Goal: Transaction & Acquisition: Purchase product/service

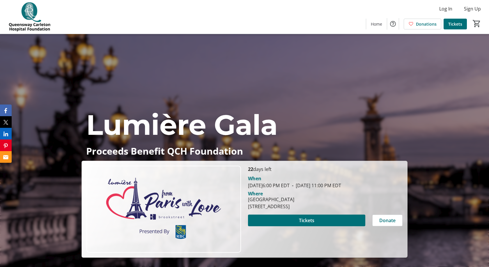
scroll to position [59, 0]
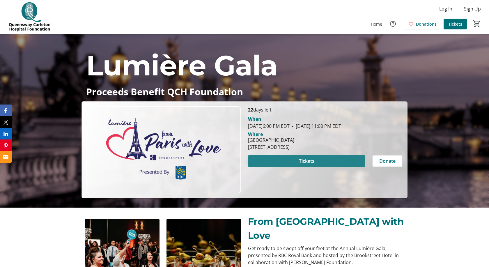
click at [302, 161] on span "Tickets" at bounding box center [306, 161] width 15 height 7
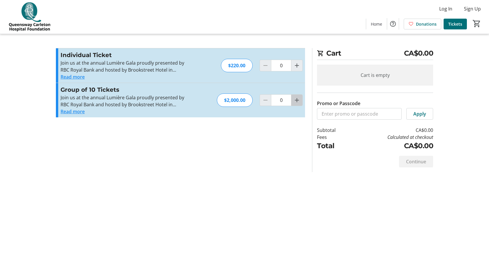
click at [298, 102] on mat-icon "Increment by one" at bounding box center [297, 100] width 7 height 7
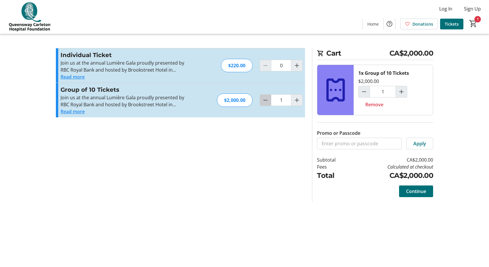
click at [261, 102] on span "Decrement by one" at bounding box center [265, 100] width 11 height 11
type input "0"
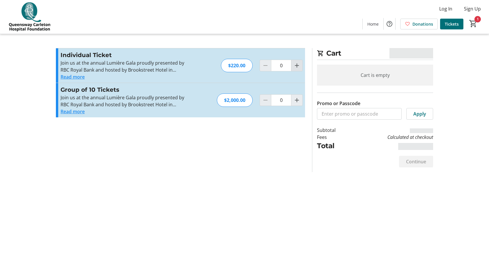
click at [297, 68] on mat-icon "Increment by one" at bounding box center [297, 65] width 7 height 7
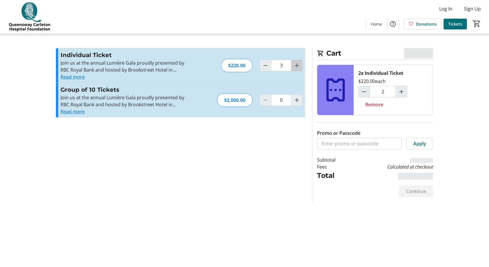
click at [297, 68] on mat-icon "Increment by one" at bounding box center [297, 65] width 7 height 7
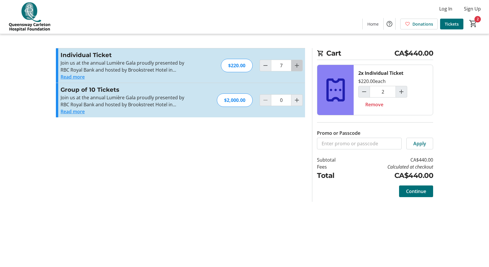
click at [297, 68] on mat-icon "Increment by one" at bounding box center [297, 65] width 7 height 7
type input "8"
click at [419, 192] on span "Continue" at bounding box center [416, 191] width 20 height 7
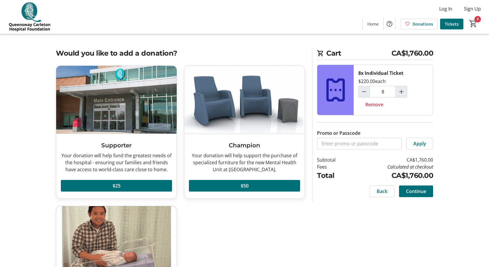
scroll to position [59, 0]
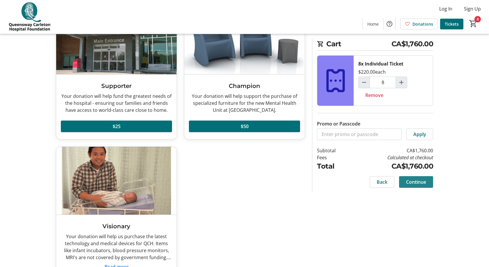
click at [423, 182] on span "Continue" at bounding box center [416, 182] width 20 height 7
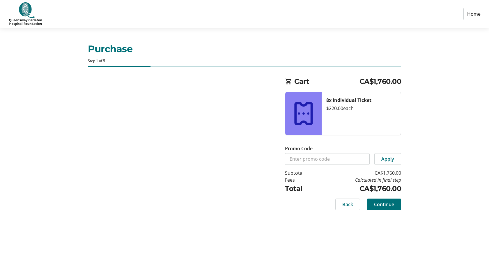
select select "CA"
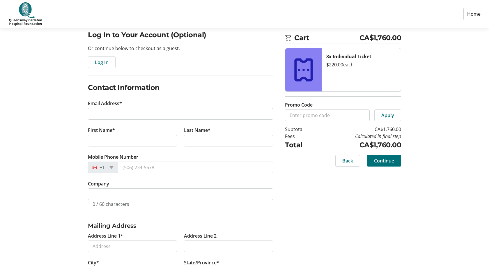
scroll to position [59, 0]
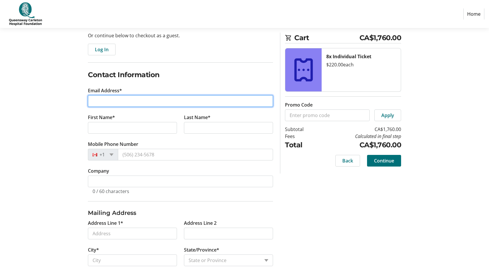
click at [149, 104] on input "Email Address*" at bounding box center [180, 101] width 185 height 12
type input "[PERSON_NAME][EMAIL_ADDRESS][PERSON_NAME][DOMAIN_NAME]"
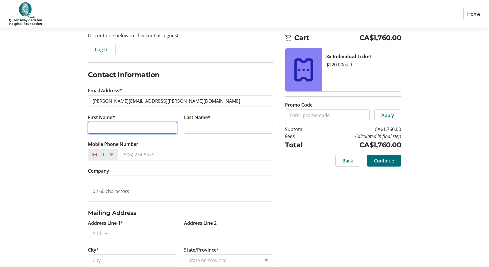
type input "[PERSON_NAME]"
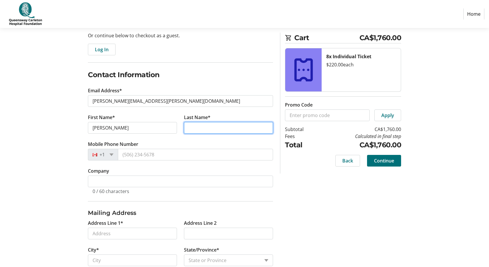
type input "[PERSON_NAME]"
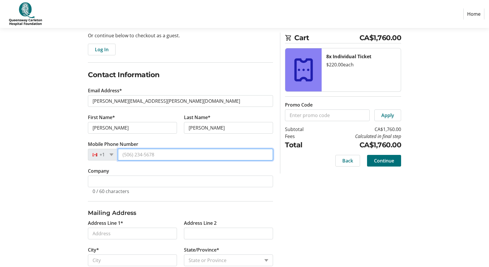
type input "[PHONE_NUMBER]"
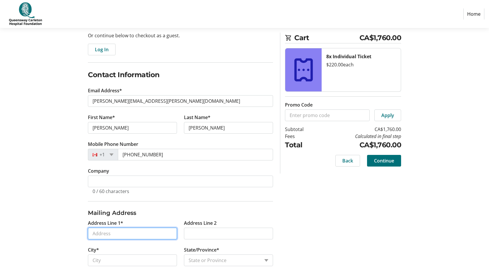
type input "250 Escarpment Cres"
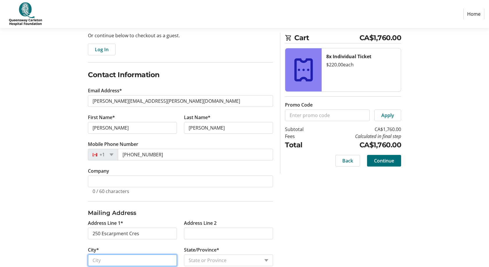
type input "Kanata"
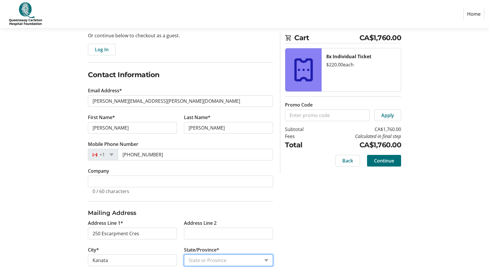
select select "ON"
type input "K2T 0L5"
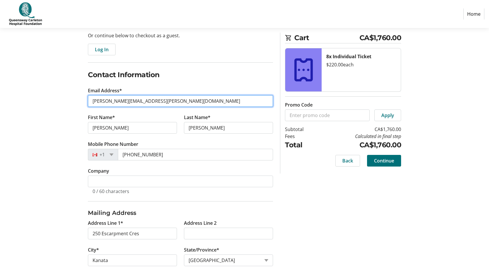
type input "[PHONE_NUMBER]"
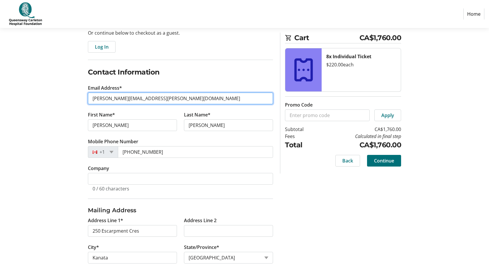
scroll to position [99, 0]
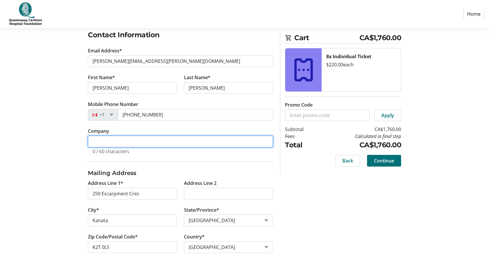
click at [142, 140] on input "Company" at bounding box center [180, 142] width 185 height 12
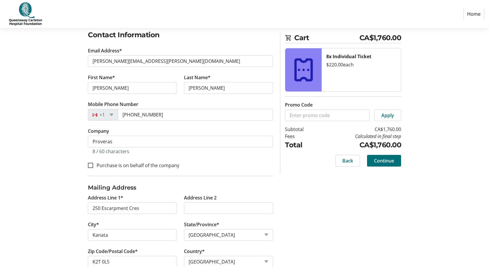
click at [181, 160] on tr-form-field "Company Proveras 8 / 60 characters" at bounding box center [180, 145] width 185 height 34
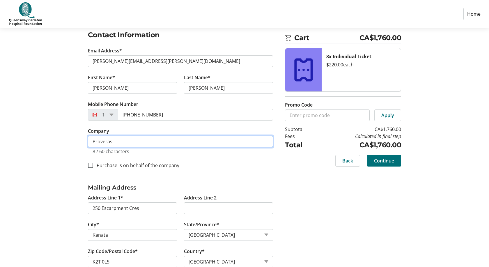
click at [130, 143] on input "Proveras" at bounding box center [180, 142] width 185 height 12
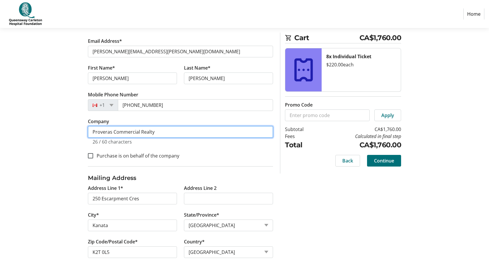
scroll to position [114, 0]
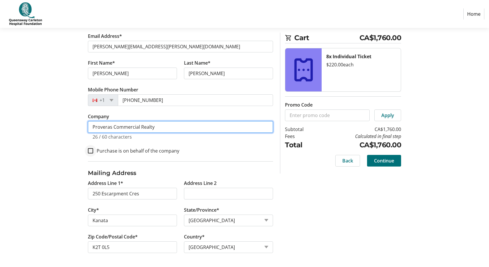
type input "Proveras Commercial Realty"
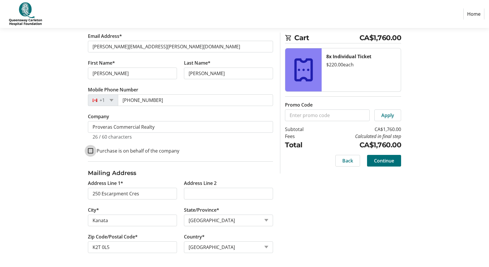
click at [90, 151] on input "Purchase is on behalf of the company" at bounding box center [90, 150] width 5 height 5
checkbox input "true"
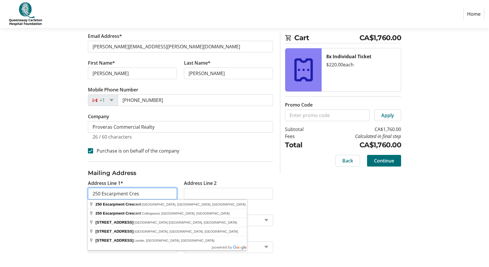
drag, startPoint x: 156, startPoint y: 195, endPoint x: 65, endPoint y: 186, distance: 91.3
click at [88, 188] on input "250 Escarpment Cres" at bounding box center [132, 194] width 89 height 12
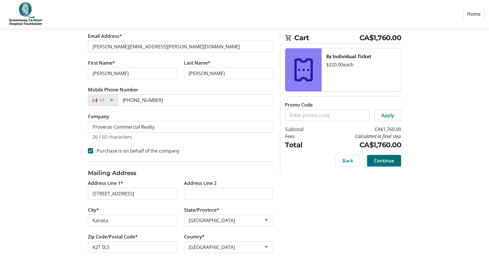
type input "[GEOGRAPHIC_DATA]"
click at [150, 242] on input "Zip Code/Postal Code*" at bounding box center [132, 248] width 89 height 12
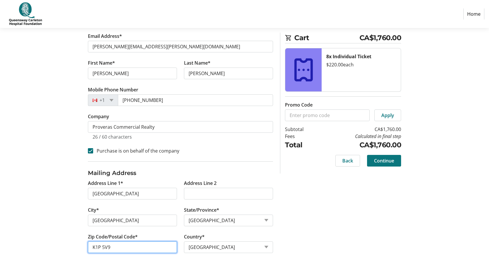
type input "K1P 5V9"
click at [383, 162] on span "Continue" at bounding box center [384, 160] width 20 height 7
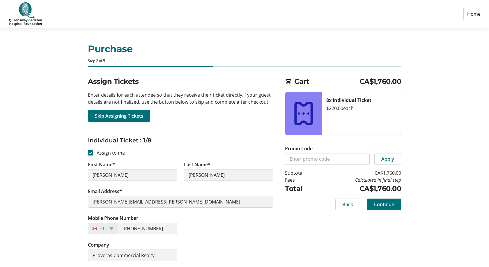
click at [274, 46] on h1 "Purchase" at bounding box center [244, 49] width 313 height 14
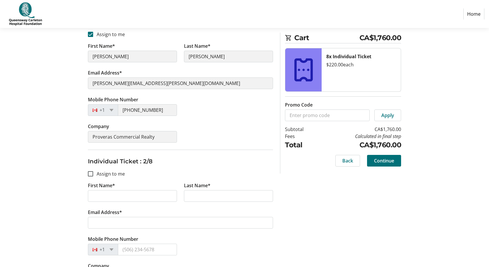
scroll to position [149, 0]
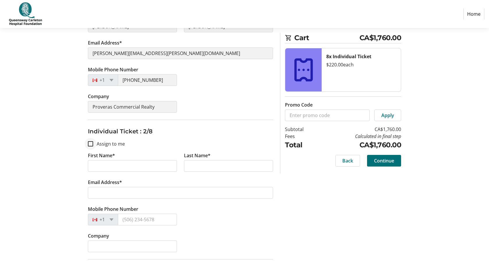
click at [90, 147] on div at bounding box center [91, 144] width 14 height 14
checkbox input "true"
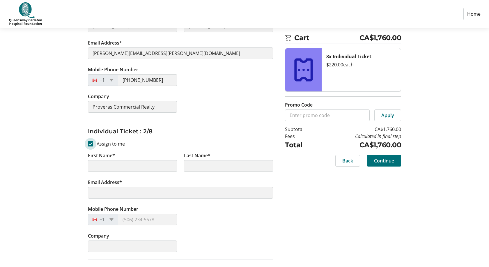
type input "[PERSON_NAME]"
type input "[PERSON_NAME][EMAIL_ADDRESS][PERSON_NAME][DOMAIN_NAME]"
type input "[PHONE_NUMBER]"
type input "Proveras Commercial Realty"
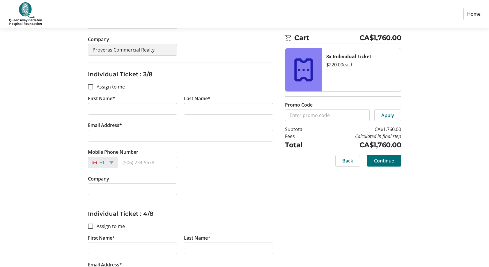
scroll to position [357, 0]
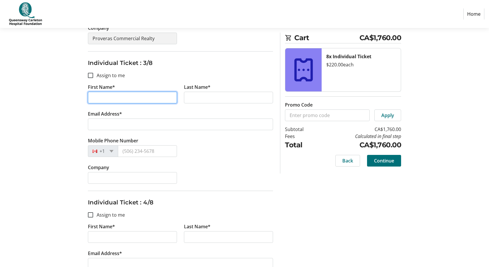
click at [105, 99] on input "First Name*" at bounding box center [132, 98] width 89 height 12
type input "s"
type input "[PERSON_NAME]"
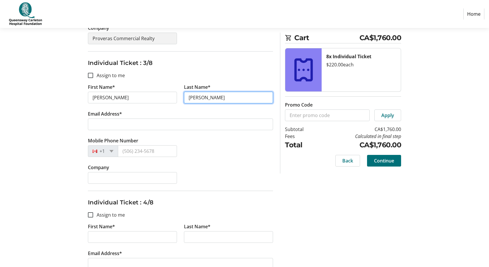
type input "[PERSON_NAME]"
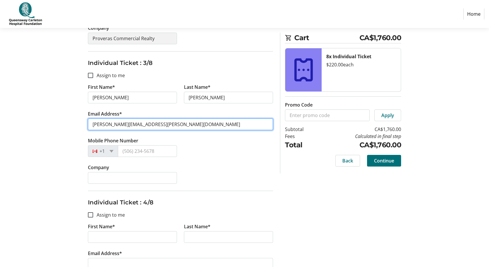
type input "[PERSON_NAME][EMAIL_ADDRESS][PERSON_NAME][DOMAIN_NAME]"
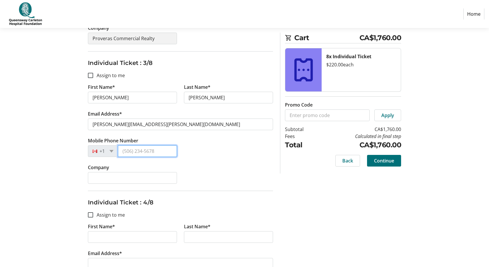
click at [126, 150] on input "Mobile Phone Number" at bounding box center [147, 151] width 59 height 12
click at [138, 151] on input "Mobile Phone Number" at bounding box center [147, 151] width 59 height 12
paste input "[PHONE_NUMBER]"
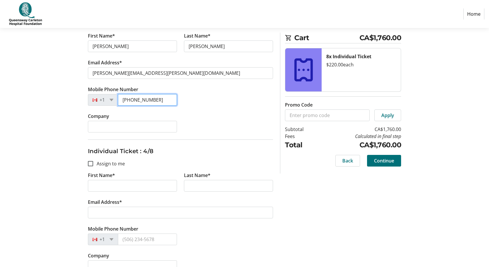
scroll to position [446, 0]
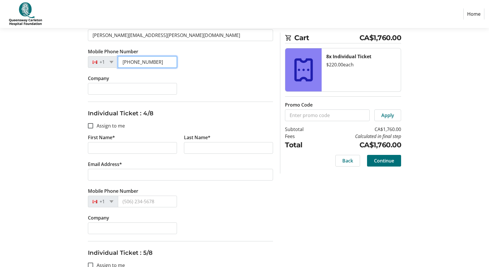
type input "[PHONE_NUMBER]"
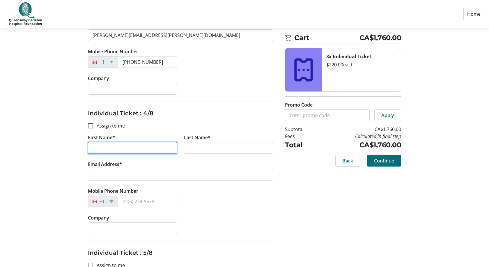
drag, startPoint x: 107, startPoint y: 145, endPoint x: 111, endPoint y: 145, distance: 3.2
click at [108, 145] on input "First Name*" at bounding box center [132, 148] width 89 height 12
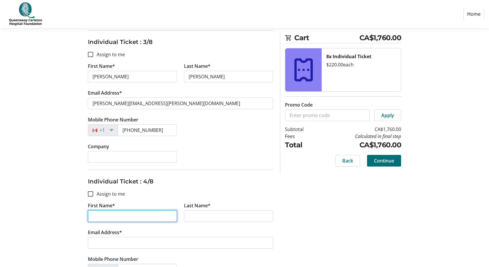
scroll to position [386, 0]
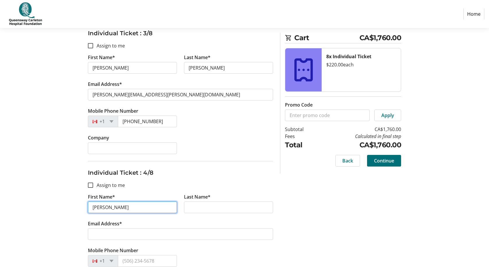
type input "[PERSON_NAME]"
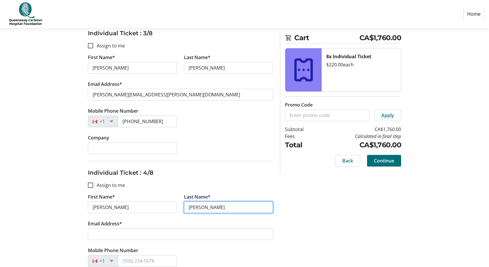
type input "[PERSON_NAME]"
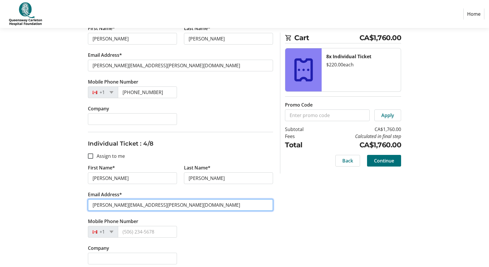
scroll to position [446, 0]
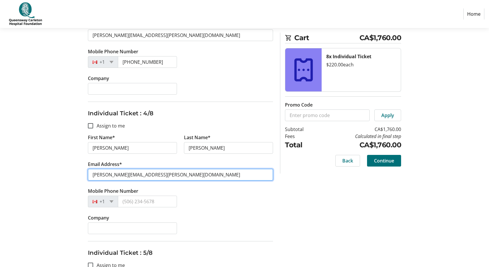
type input "[PERSON_NAME][EMAIL_ADDRESS][PERSON_NAME][DOMAIN_NAME]"
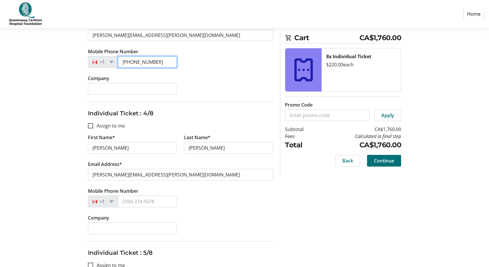
drag, startPoint x: 157, startPoint y: 63, endPoint x: 123, endPoint y: 63, distance: 34.7
click at [123, 63] on input "[PHONE_NUMBER]" at bounding box center [147, 62] width 59 height 12
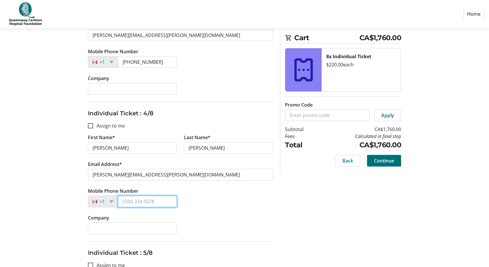
click at [161, 203] on input "Mobile Phone Number" at bounding box center [147, 202] width 59 height 12
paste input "[PHONE_NUMBER]"
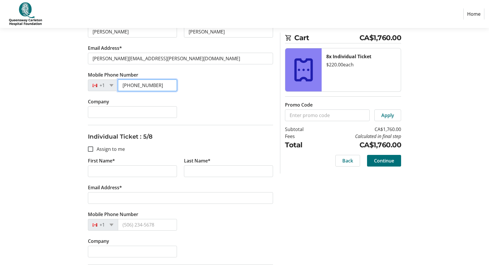
scroll to position [565, 0]
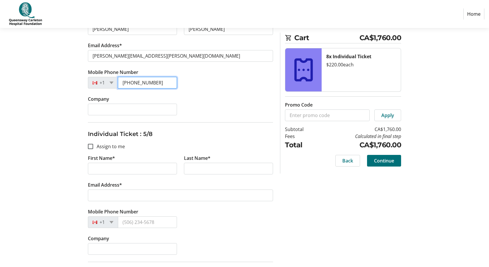
type input "[PHONE_NUMBER]"
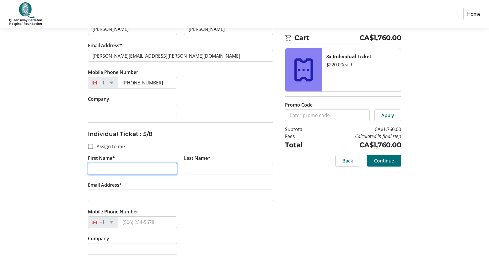
click at [131, 173] on input "First Name*" at bounding box center [132, 169] width 89 height 12
type input "[PERSON_NAME]"
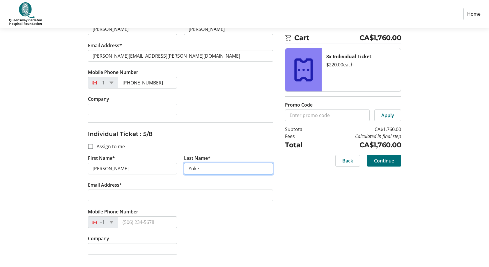
type input "Yuke"
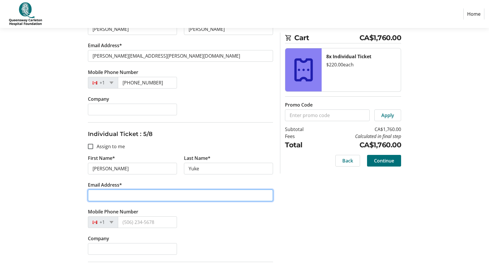
click at [129, 198] on input "Email Address*" at bounding box center [180, 196] width 185 height 12
type input "[PERSON_NAME][EMAIL_ADDRESS][DOMAIN_NAME]"
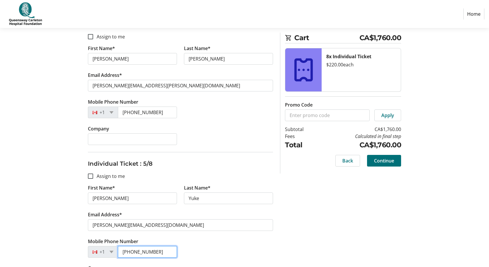
scroll to position [386, 0]
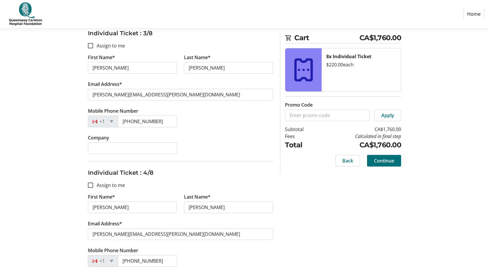
type input "[PHONE_NUMBER]"
click at [119, 147] on input "Company" at bounding box center [132, 148] width 89 height 12
type input "Proveras"
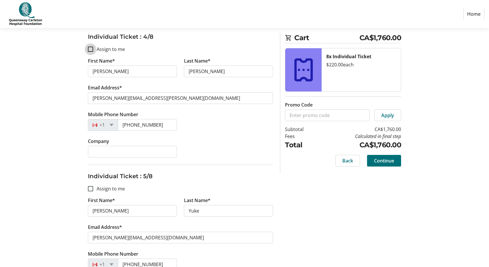
scroll to position [535, 0]
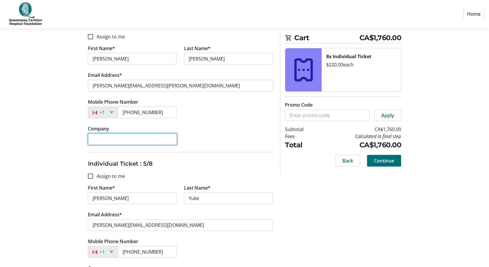
click at [126, 140] on input "Company" at bounding box center [132, 139] width 89 height 12
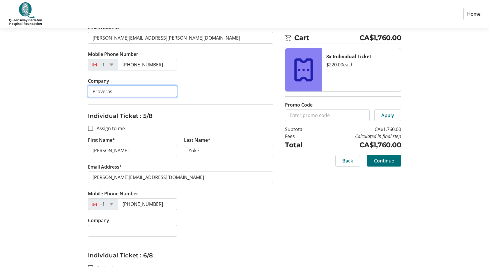
scroll to position [624, 0]
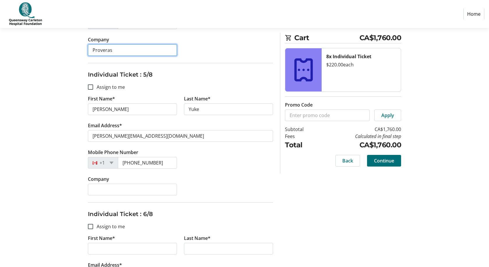
type input "Proveras"
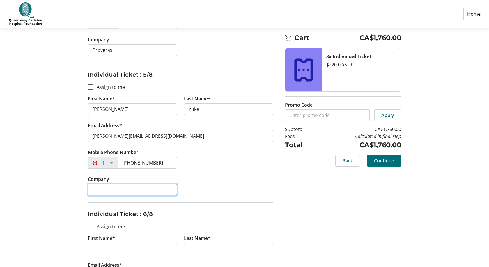
click at [112, 190] on input "Company" at bounding box center [132, 190] width 89 height 12
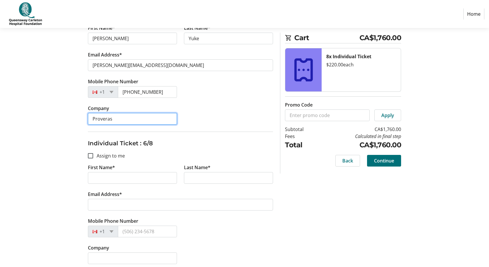
scroll to position [743, 0]
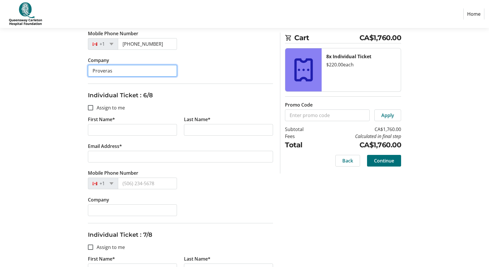
type input "Proveras"
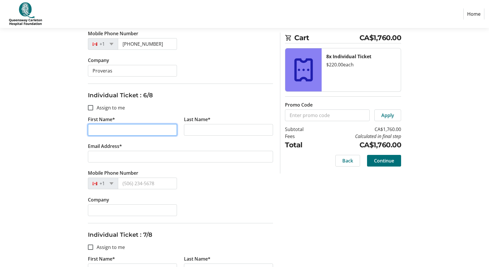
click at [115, 131] on input "First Name*" at bounding box center [132, 130] width 89 height 12
type input "[PERSON_NAME]"
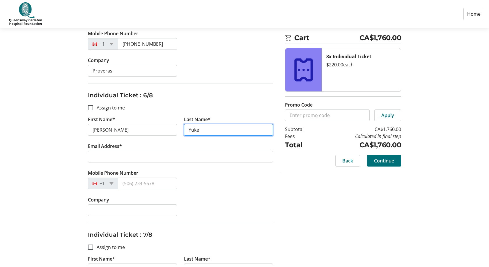
type input "Yuke"
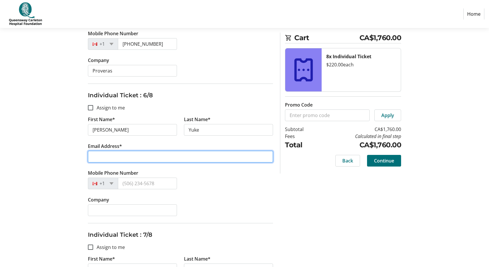
click at [100, 154] on input "Email Address*" at bounding box center [180, 157] width 185 height 12
type input "[PERSON_NAME][EMAIL_ADDRESS][DOMAIN_NAME]"
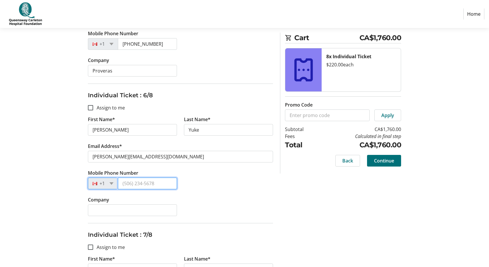
click at [132, 183] on input "Mobile Phone Number" at bounding box center [147, 184] width 59 height 12
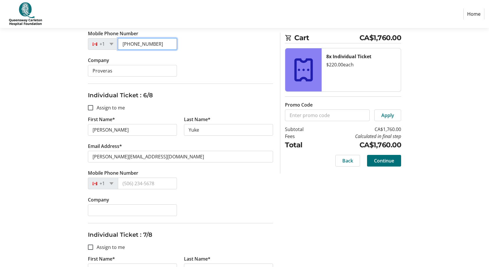
drag, startPoint x: 160, startPoint y: 44, endPoint x: 118, endPoint y: 45, distance: 41.4
click at [118, 45] on input "[PHONE_NUMBER]" at bounding box center [147, 44] width 59 height 12
click at [129, 182] on input "Mobile Phone Number" at bounding box center [147, 184] width 59 height 12
paste input "[PHONE_NUMBER]"
type input "[PHONE_NUMBER]"
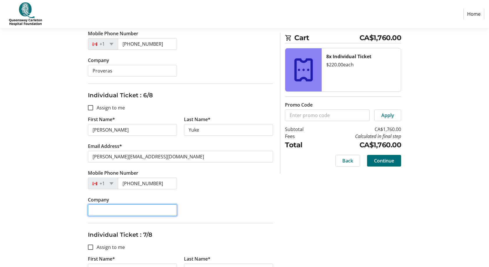
click at [126, 212] on input "Company" at bounding box center [132, 211] width 89 height 12
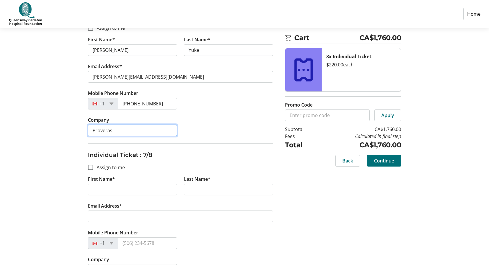
scroll to position [832, 0]
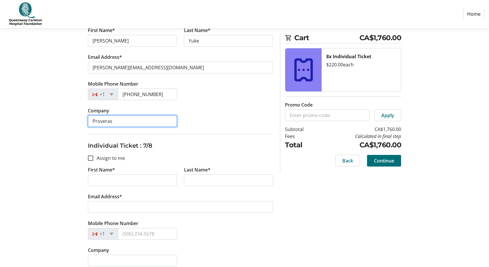
type input "Proveras"
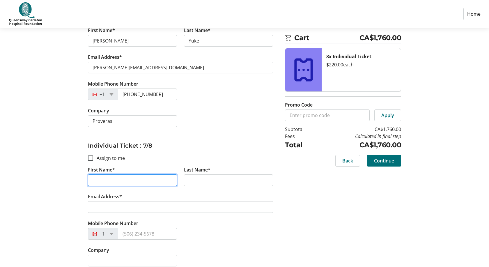
click at [136, 181] on input "First Name*" at bounding box center [132, 180] width 89 height 12
type input "[PERSON_NAME]"
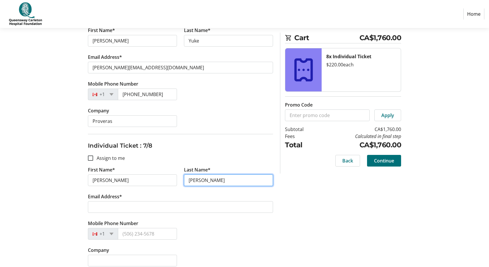
type input "[PERSON_NAME]"
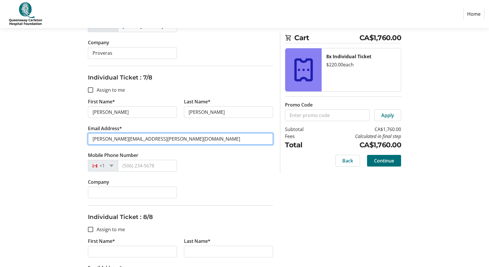
scroll to position [921, 0]
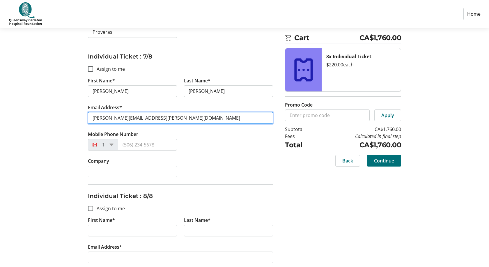
type input "[PERSON_NAME][EMAIL_ADDRESS][PERSON_NAME][DOMAIN_NAME]"
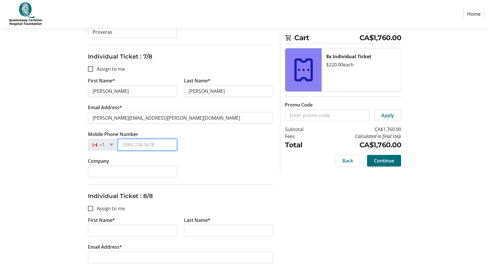
click at [147, 143] on input "Mobile Phone Number" at bounding box center [147, 145] width 59 height 12
type input "[PHONE_NUMBER]"
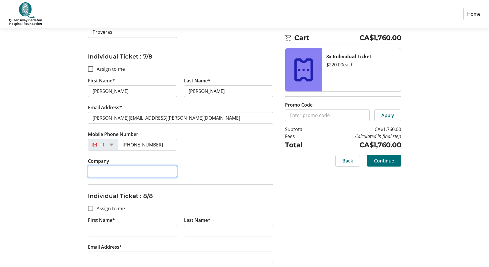
click at [119, 168] on input "Company" at bounding box center [132, 172] width 89 height 12
type input "Proveras"
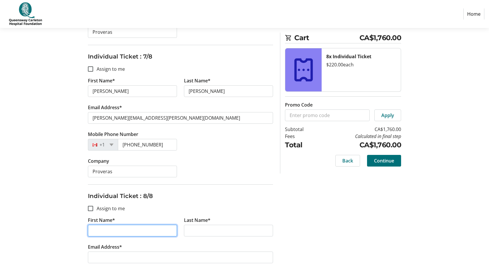
click at [108, 229] on input "First Name*" at bounding box center [132, 231] width 89 height 12
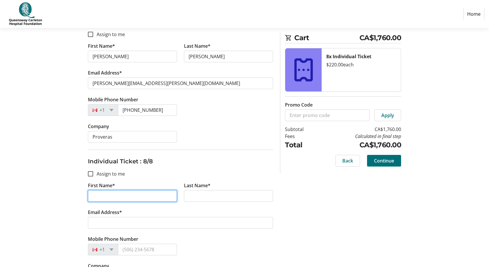
scroll to position [978, 0]
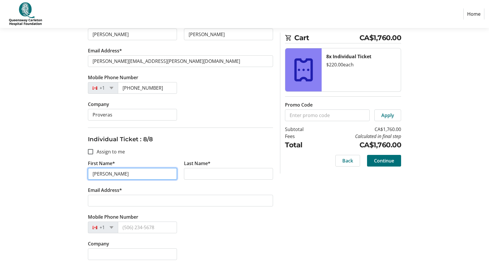
type input "[PERSON_NAME]"
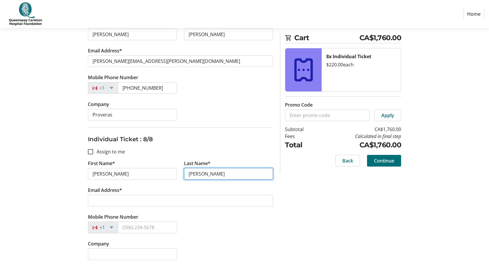
type input "[PERSON_NAME]"
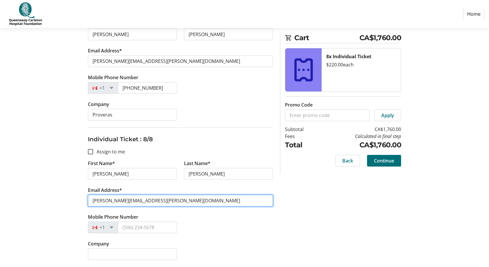
type input "[PERSON_NAME][EMAIL_ADDRESS][PERSON_NAME][DOMAIN_NAME]"
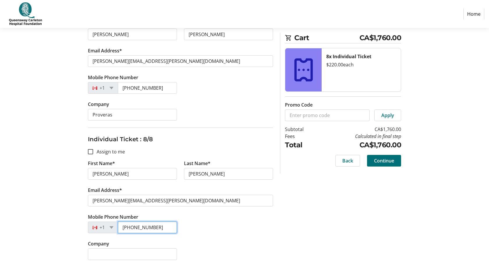
type input "[PHONE_NUMBER]"
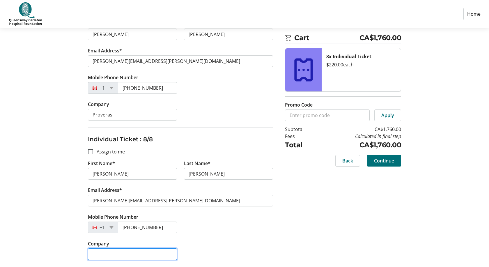
click at [126, 256] on input "Company" at bounding box center [132, 254] width 89 height 12
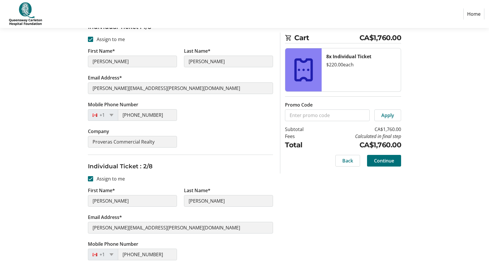
scroll to position [0, 0]
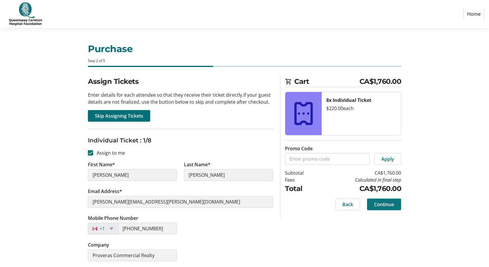
type input "Proveras"
click at [391, 203] on span "Continue" at bounding box center [384, 204] width 20 height 7
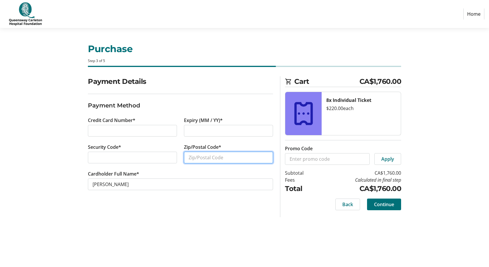
click at [187, 158] on input "Zip/Postal Code*" at bounding box center [228, 158] width 89 height 12
type input "K2T0L5"
click at [387, 202] on span "Continue" at bounding box center [384, 204] width 20 height 7
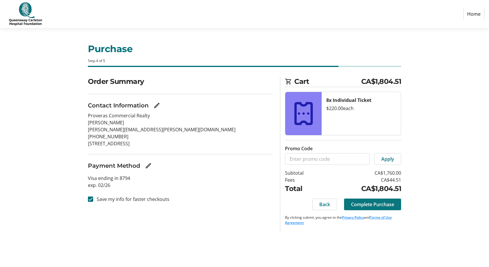
click at [361, 204] on span "Complete Purchase" at bounding box center [372, 204] width 43 height 7
